Goal: Transaction & Acquisition: Subscribe to service/newsletter

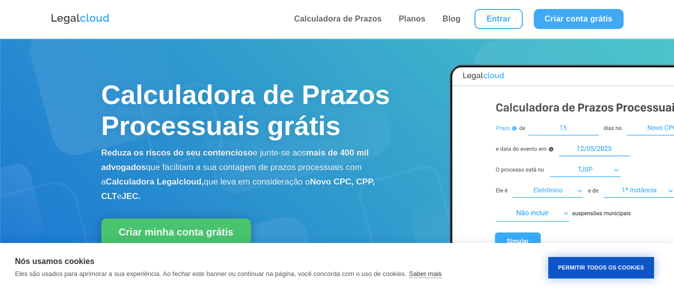
click at [634, 274] on button "Permitir Todos os Cookies" at bounding box center [602, 267] width 106 height 21
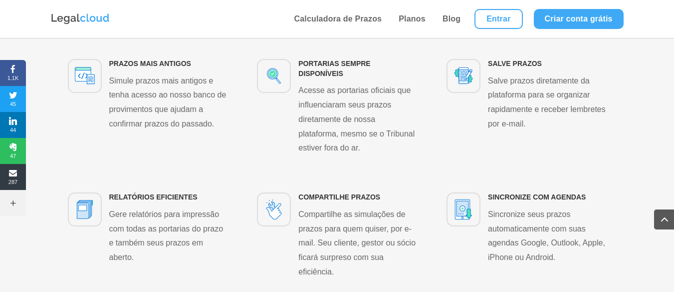
scroll to position [1897, 0]
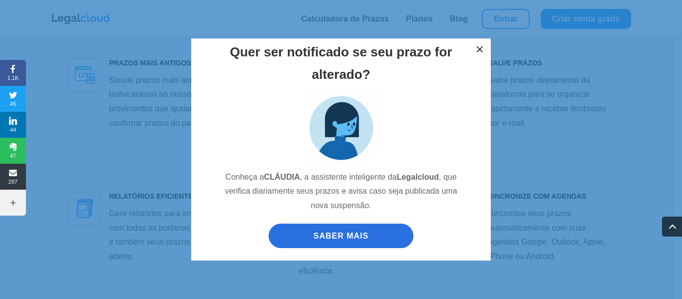
click at [474, 55] on button "×" at bounding box center [480, 49] width 22 height 22
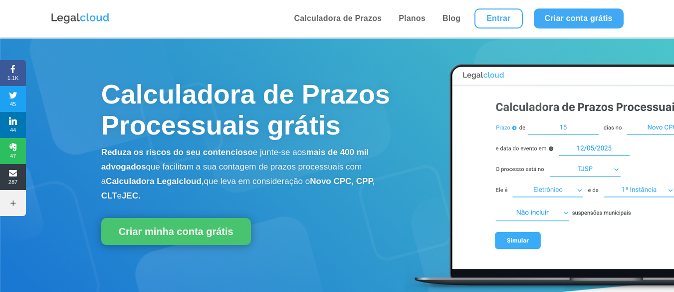
scroll to position [0, 0]
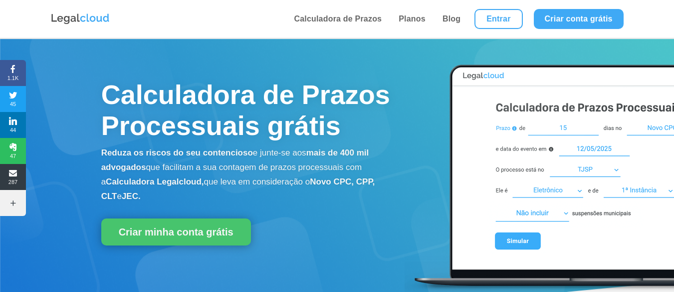
click at [90, 21] on img at bounding box center [80, 18] width 60 height 13
click at [402, 20] on link "Planos" at bounding box center [412, 19] width 33 height 38
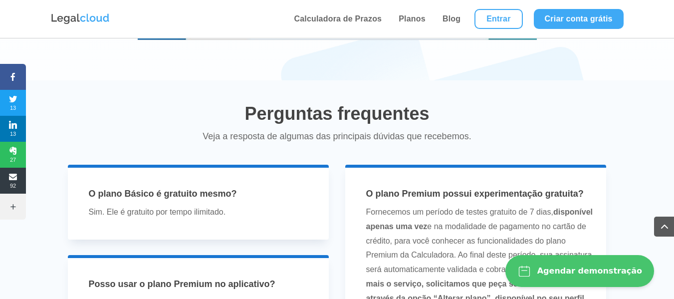
scroll to position [2146, 0]
